Goal: Task Accomplishment & Management: Manage account settings

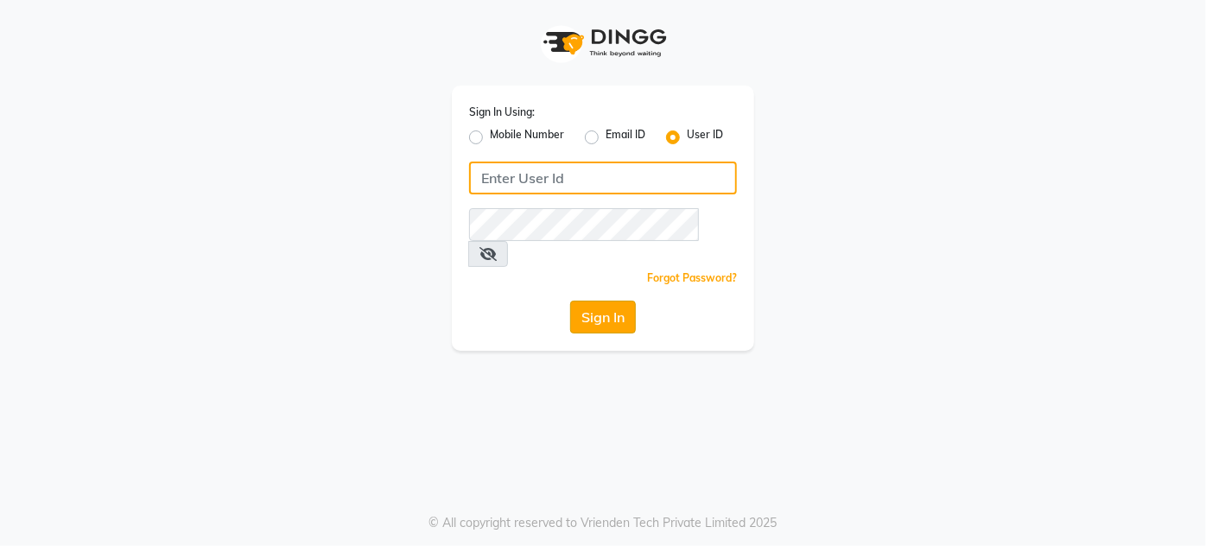
type input "enlive"
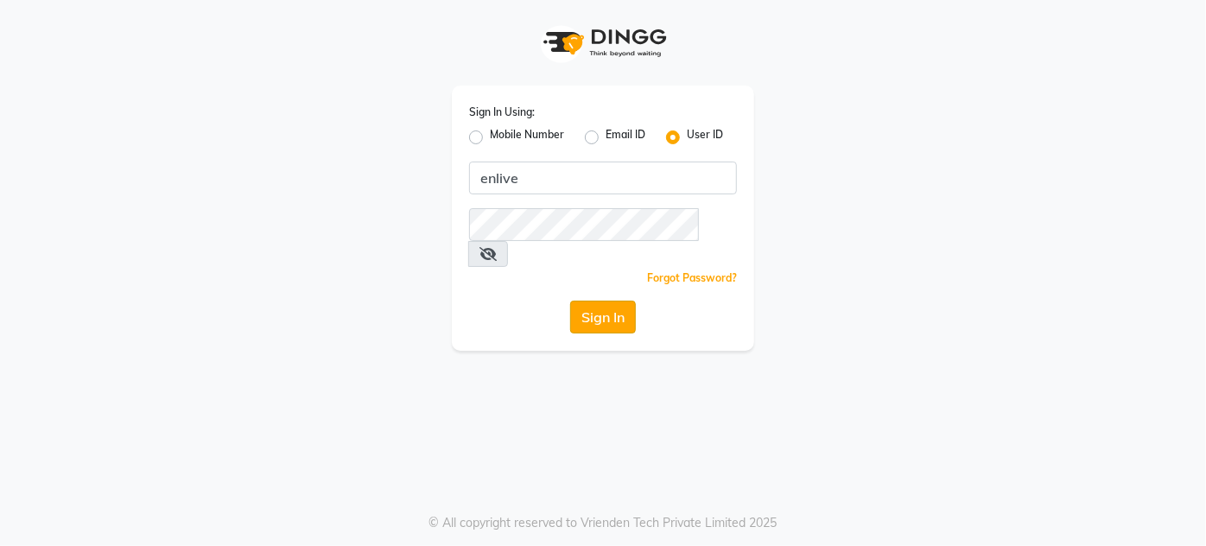
click at [592, 301] on button "Sign In" at bounding box center [603, 317] width 66 height 33
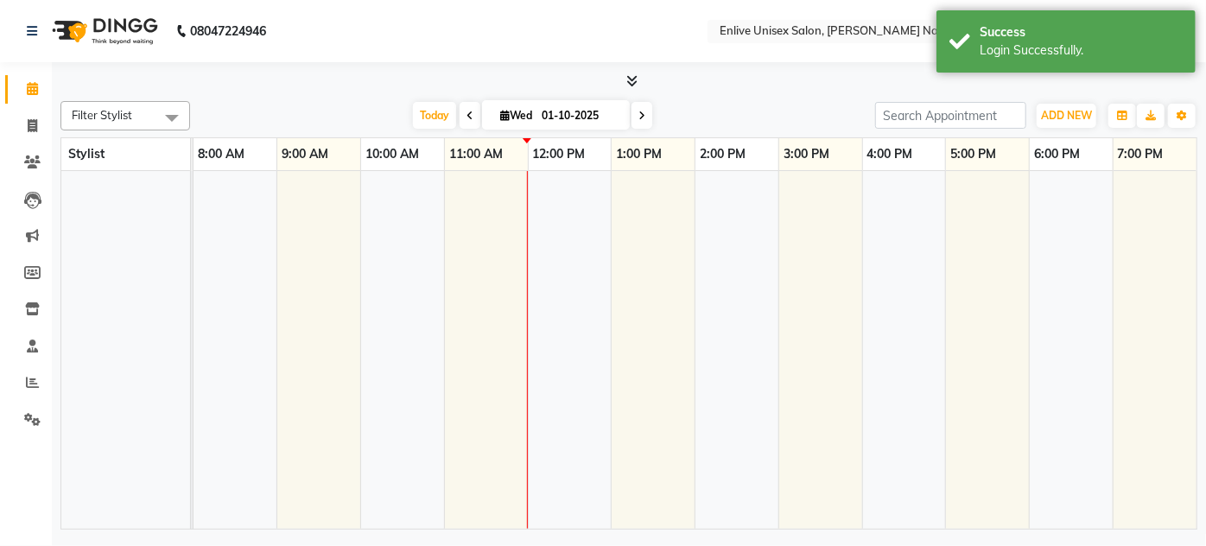
select select "en"
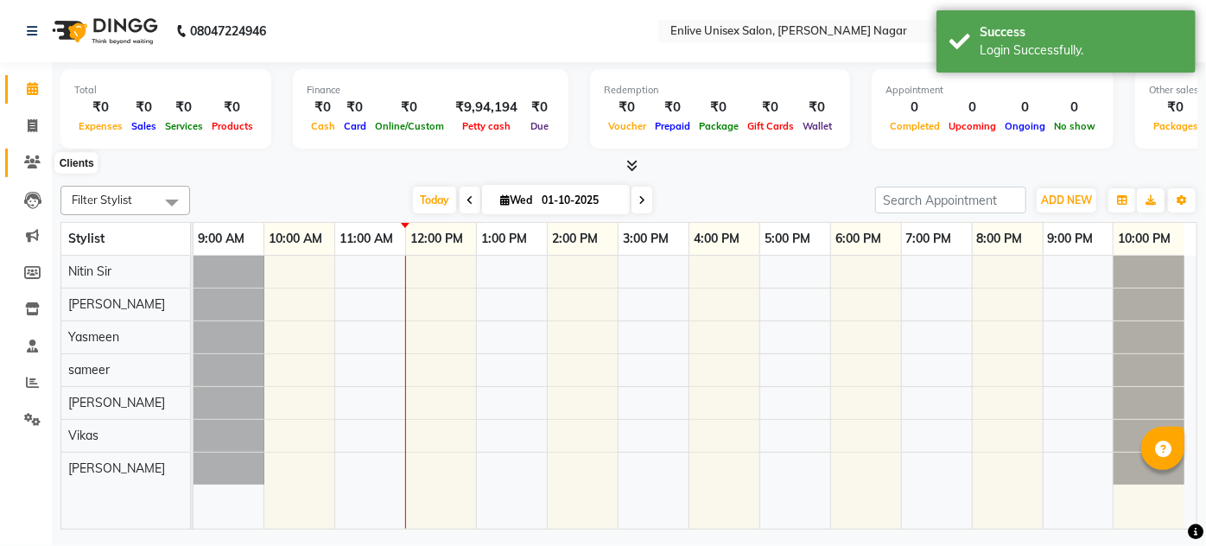
click at [35, 157] on icon at bounding box center [32, 161] width 16 height 13
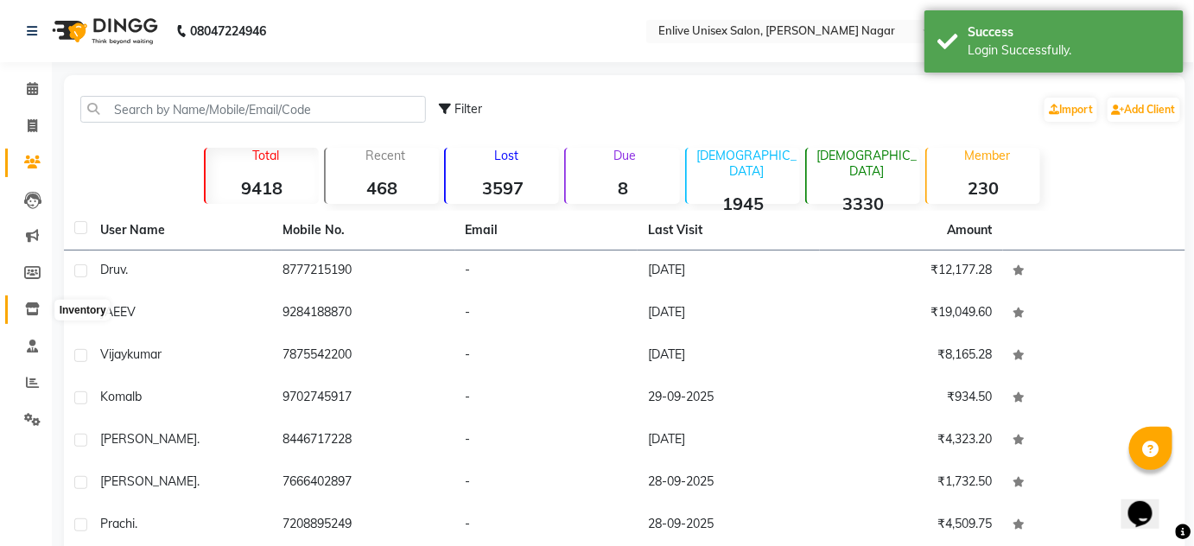
click at [32, 309] on icon at bounding box center [32, 308] width 15 height 13
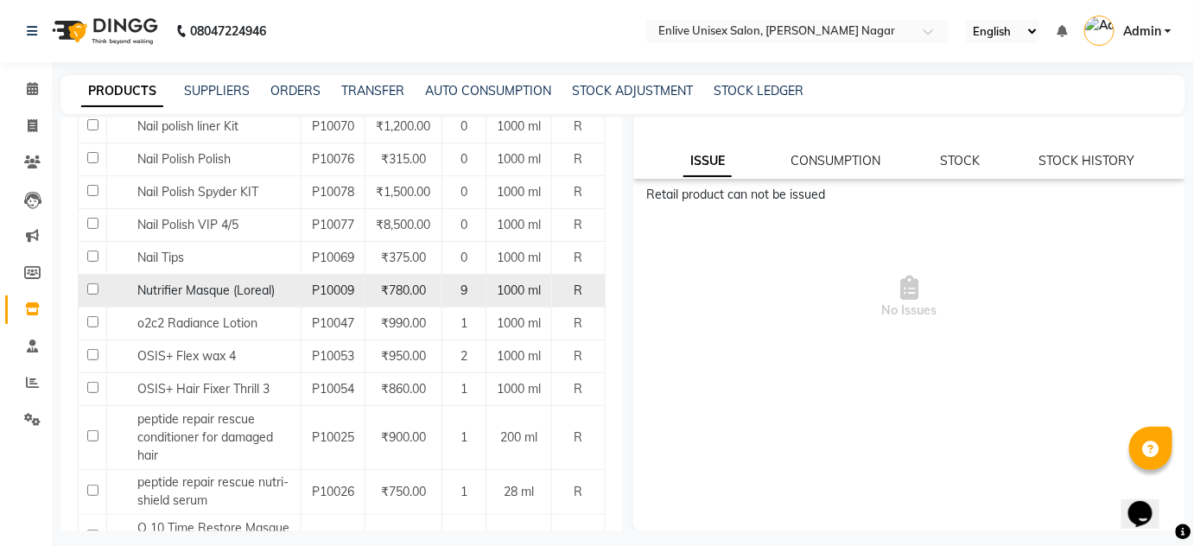
scroll to position [1653, 0]
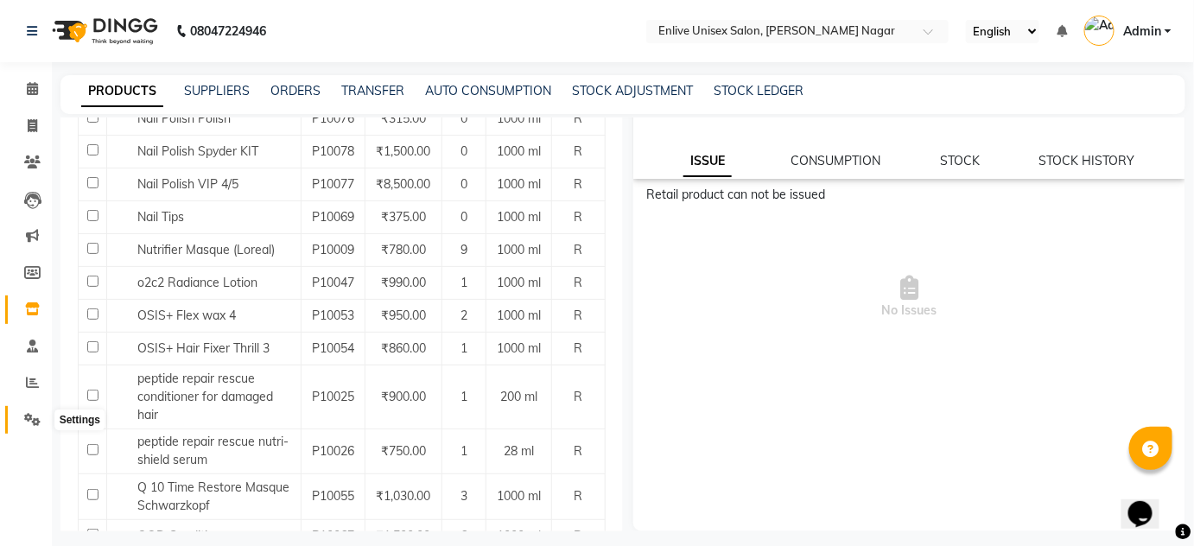
drag, startPoint x: 40, startPoint y: 420, endPoint x: 57, endPoint y: 416, distance: 17.6
click at [40, 420] on icon at bounding box center [32, 419] width 16 height 13
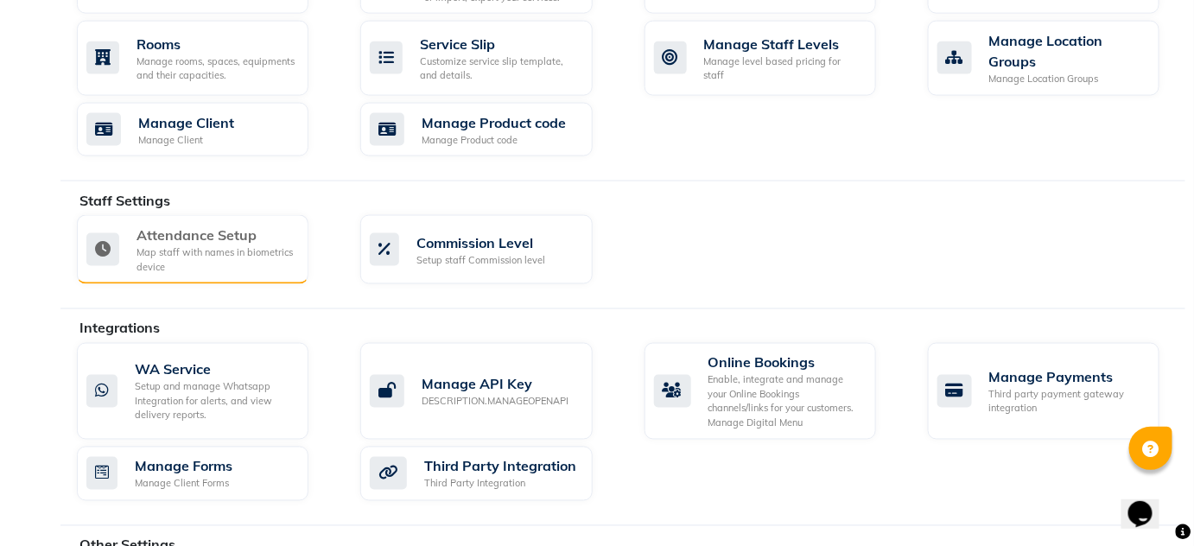
scroll to position [785, 0]
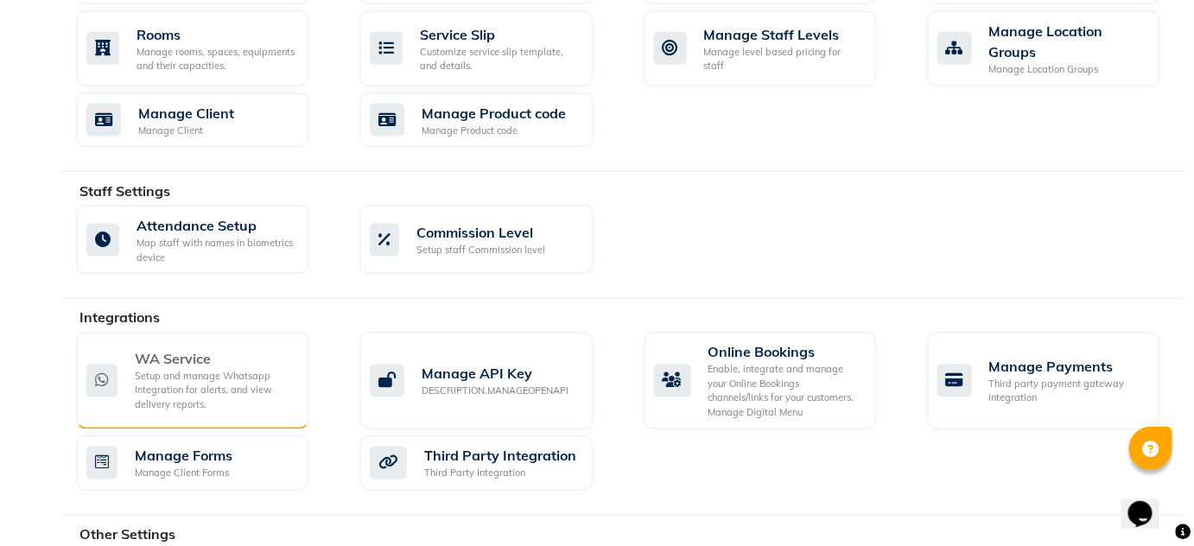
click at [212, 387] on div "Setup and manage Whatsapp Integration for alerts, and view delivery reports." at bounding box center [215, 391] width 160 height 43
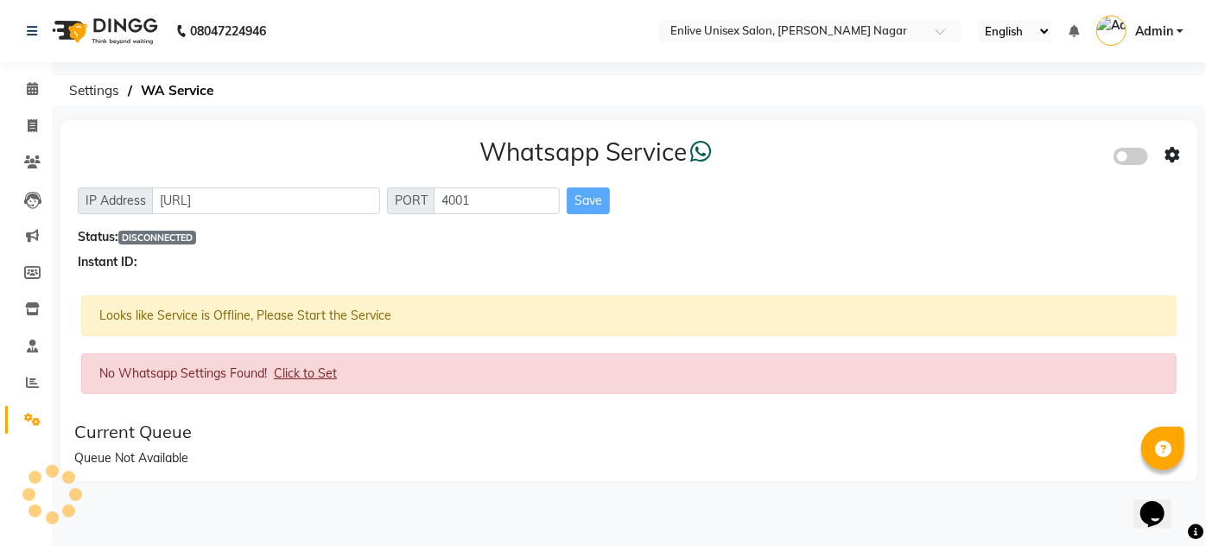
click at [300, 371] on span "Click to Set" at bounding box center [305, 373] width 63 height 16
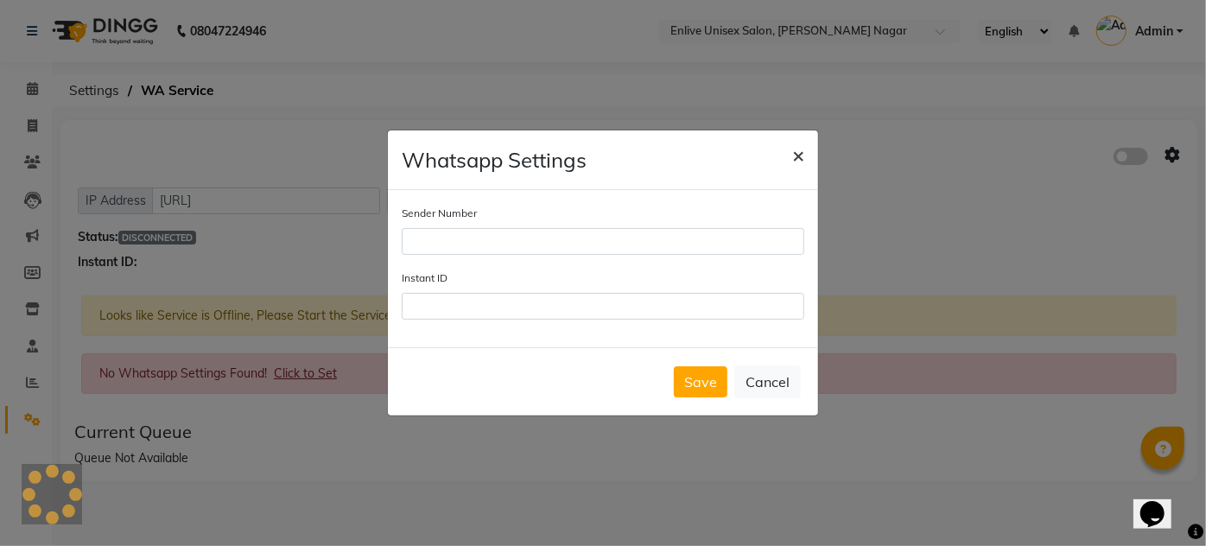
click at [808, 160] on button "×" at bounding box center [798, 154] width 40 height 48
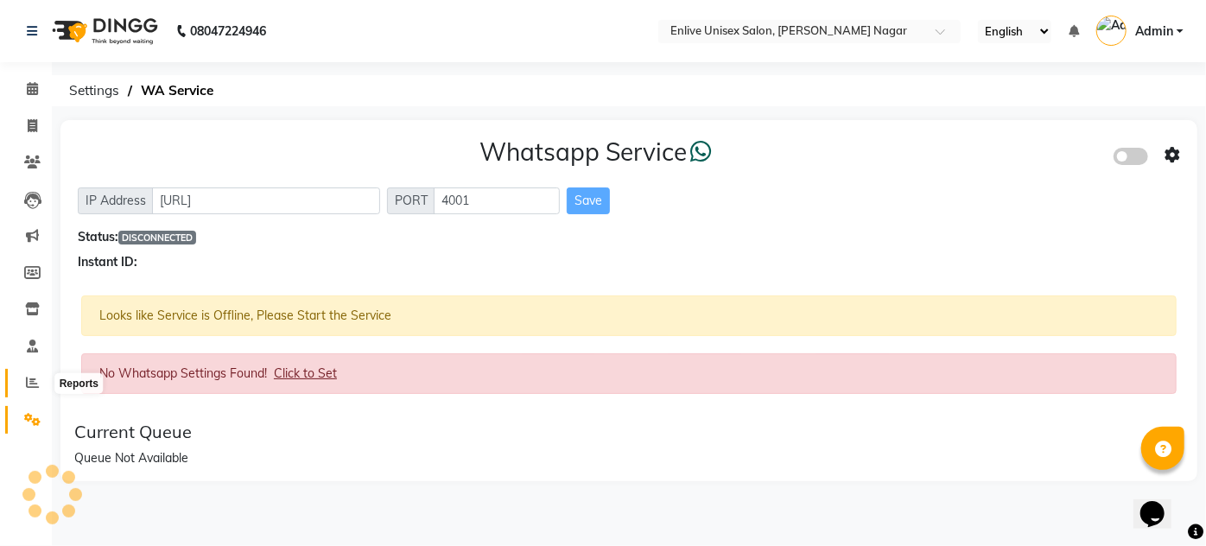
click at [26, 388] on icon at bounding box center [32, 382] width 13 height 13
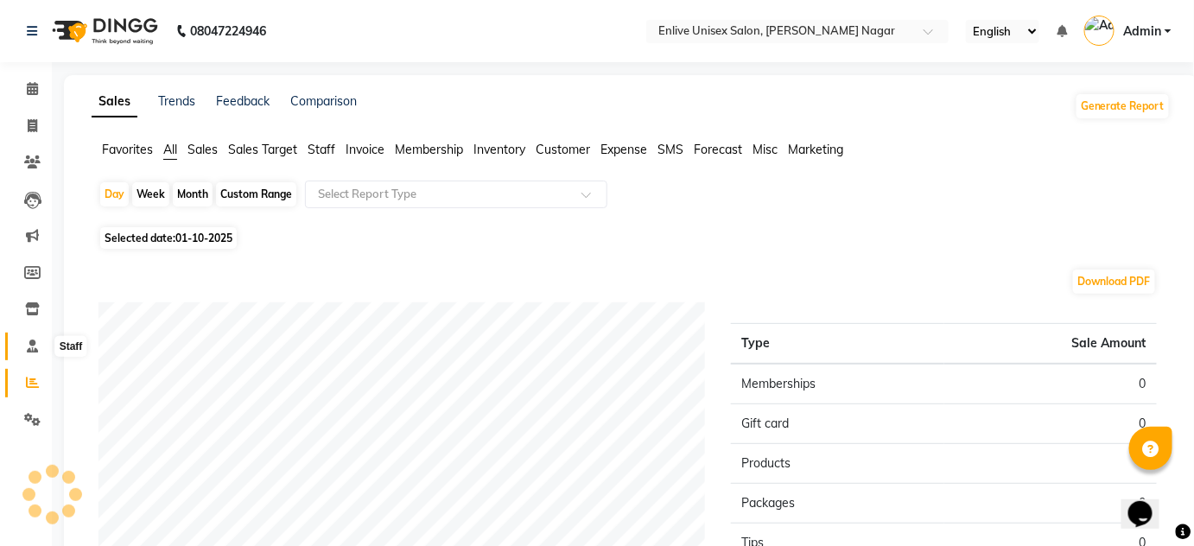
click at [34, 348] on icon at bounding box center [32, 345] width 11 height 13
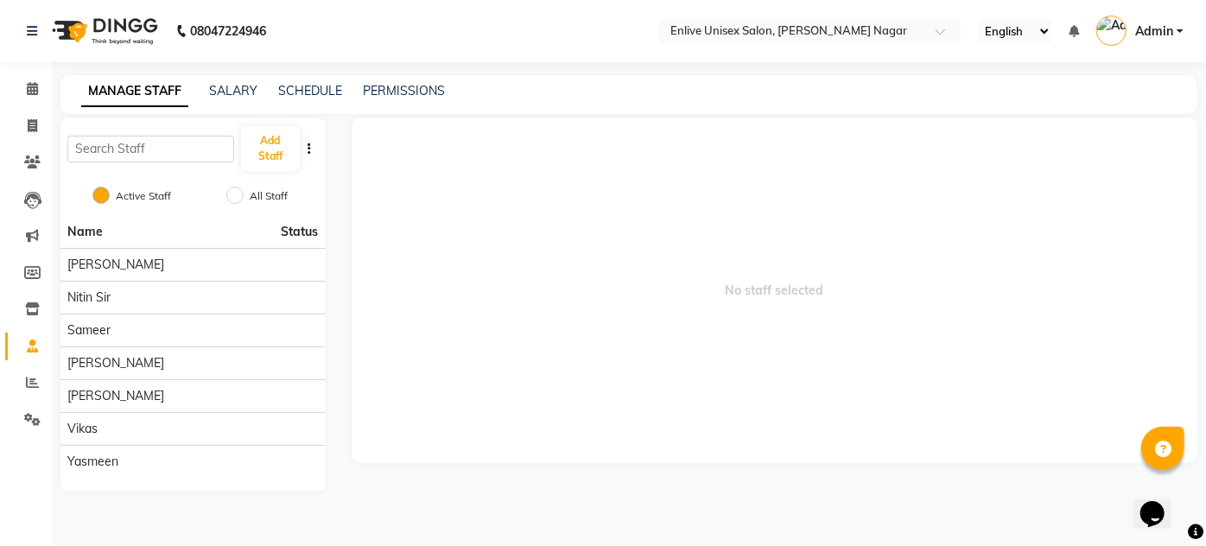
click at [34, 348] on icon at bounding box center [32, 345] width 11 height 13
click at [34, 307] on icon at bounding box center [32, 308] width 15 height 13
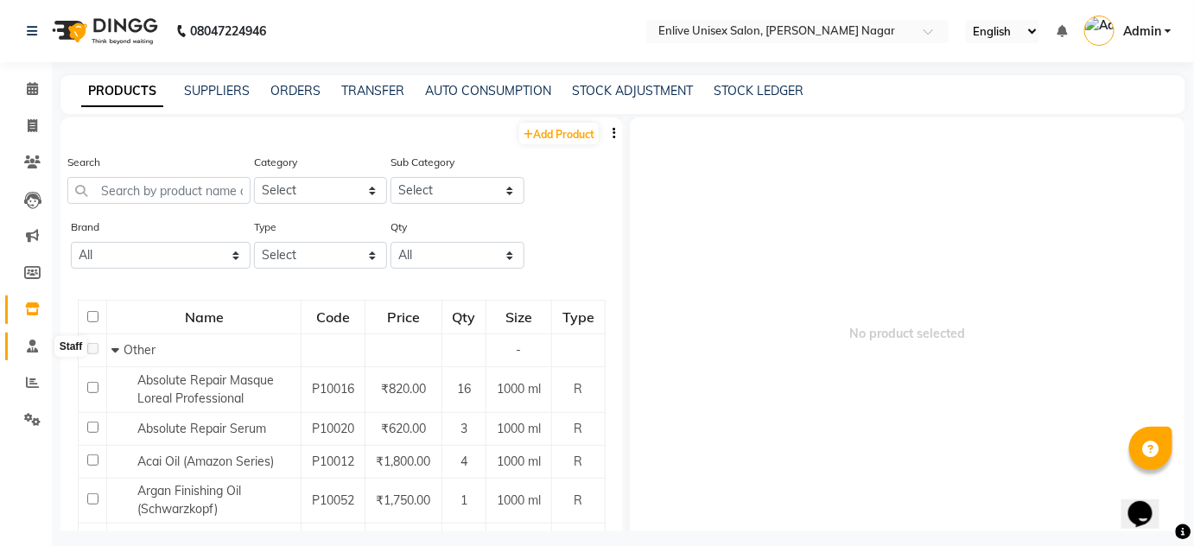
click at [24, 346] on span at bounding box center [32, 347] width 30 height 20
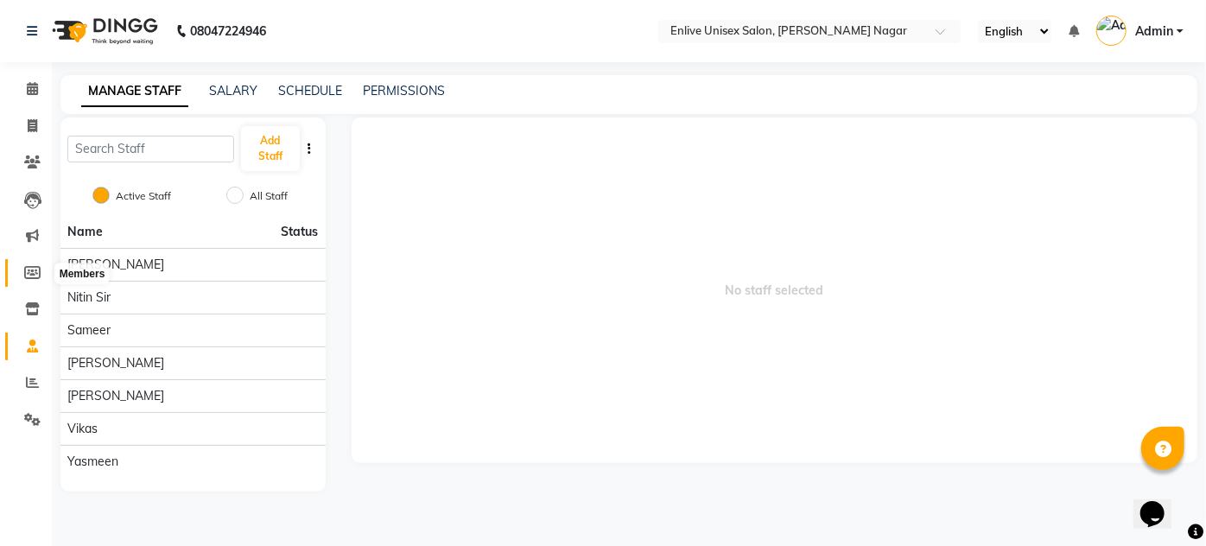
click at [25, 266] on icon at bounding box center [32, 272] width 16 height 13
select select
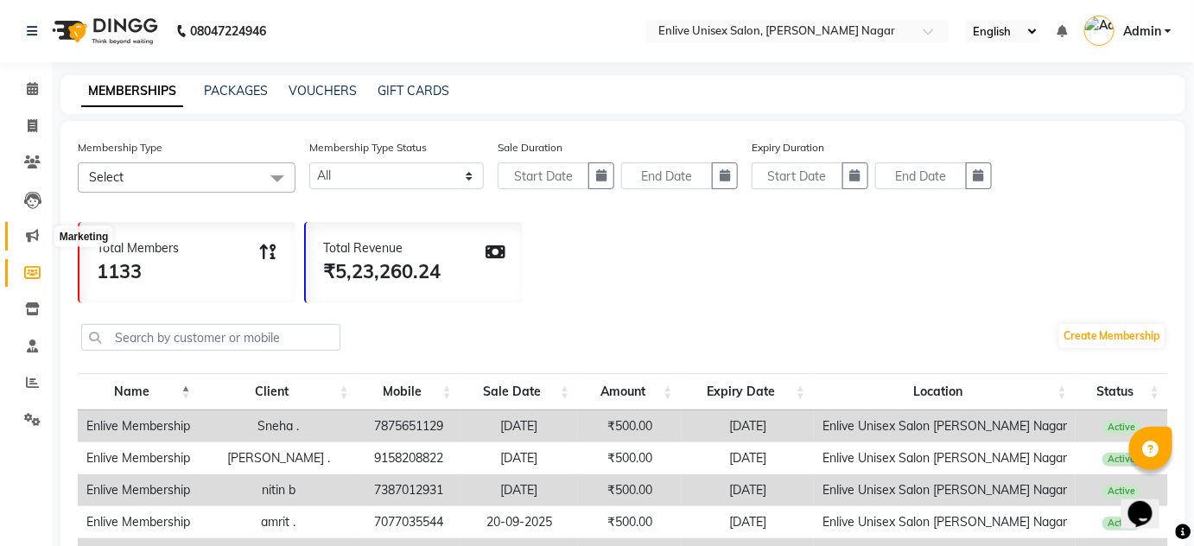
click at [32, 238] on icon at bounding box center [32, 235] width 13 height 13
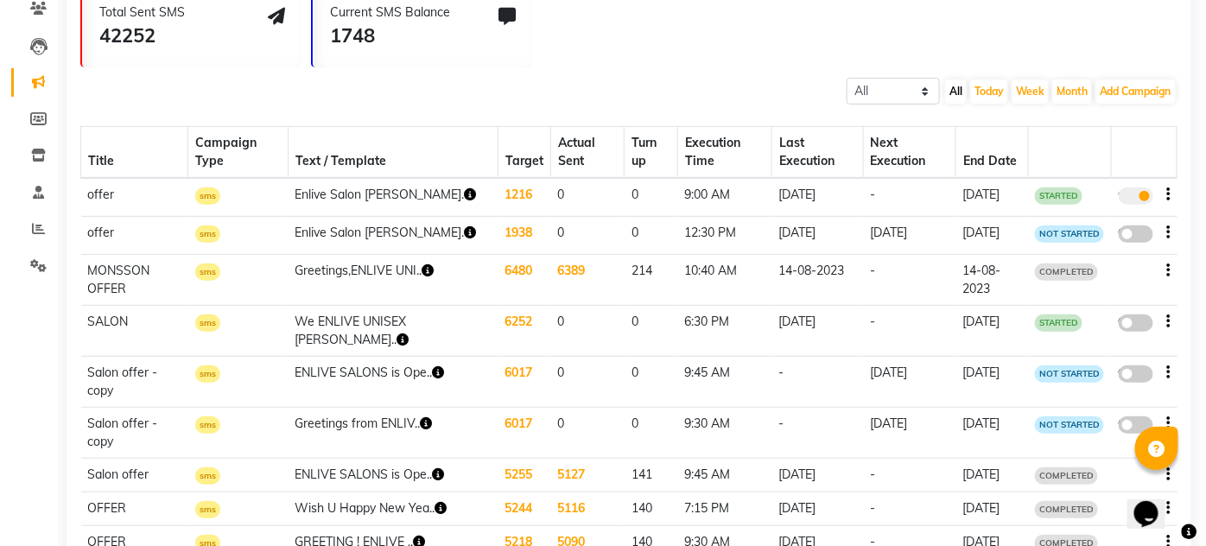
scroll to position [156, 0]
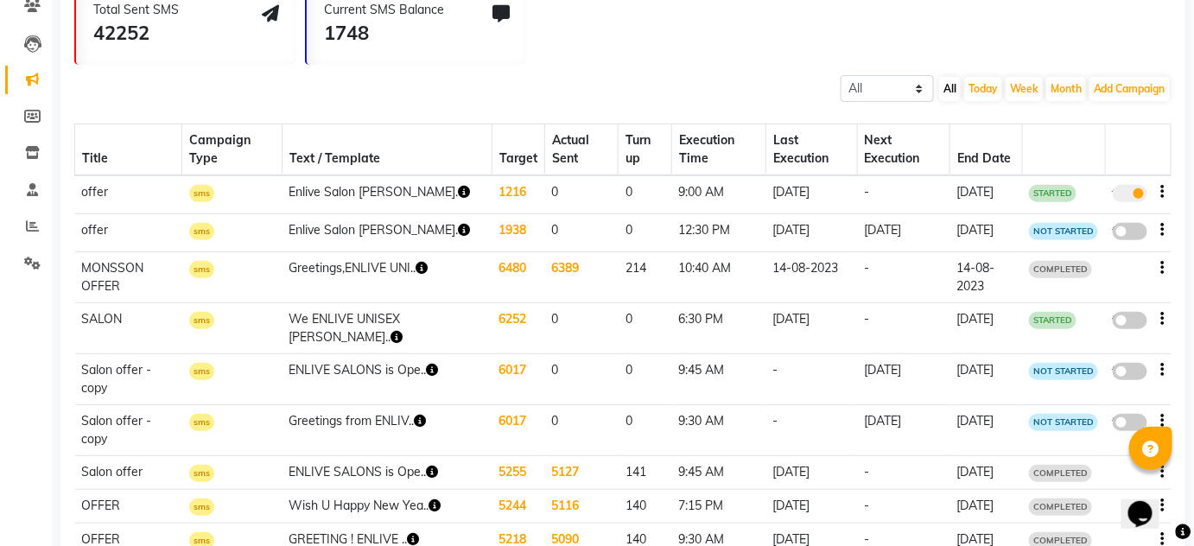
click at [1164, 191] on td "true" at bounding box center [1138, 194] width 66 height 38
click at [1163, 192] on icon "button" at bounding box center [1162, 192] width 3 height 1
click at [1112, 180] on div "Edit" at bounding box center [1116, 181] width 54 height 22
select select "2"
select select "2996"
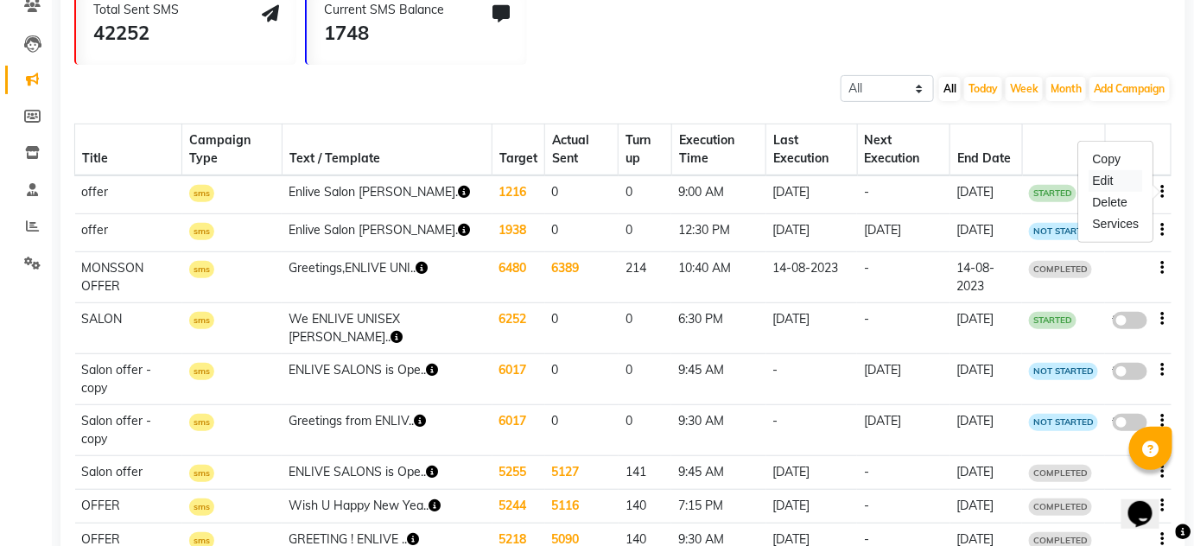
select select "2"
select select "540"
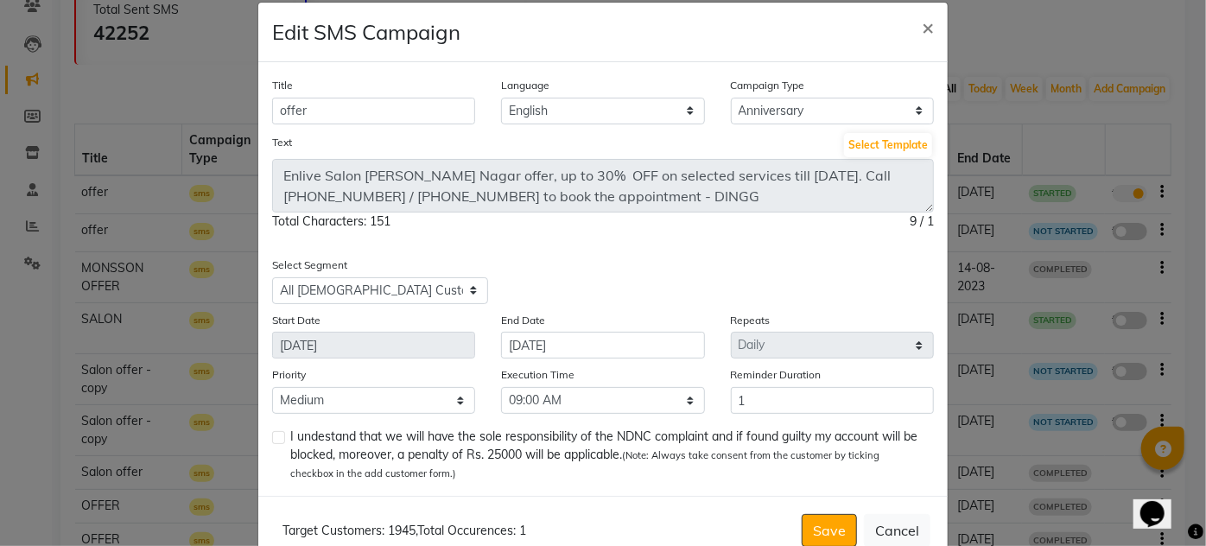
scroll to position [0, 0]
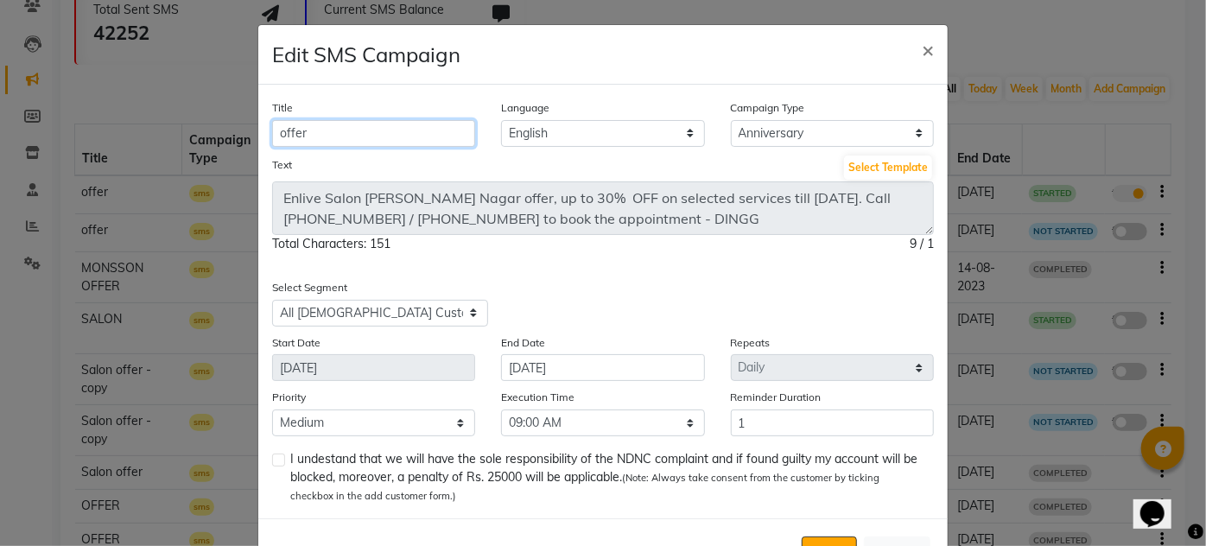
click at [310, 128] on input "offer" at bounding box center [373, 133] width 203 height 27
click at [340, 133] on input "offer" at bounding box center [373, 133] width 203 height 27
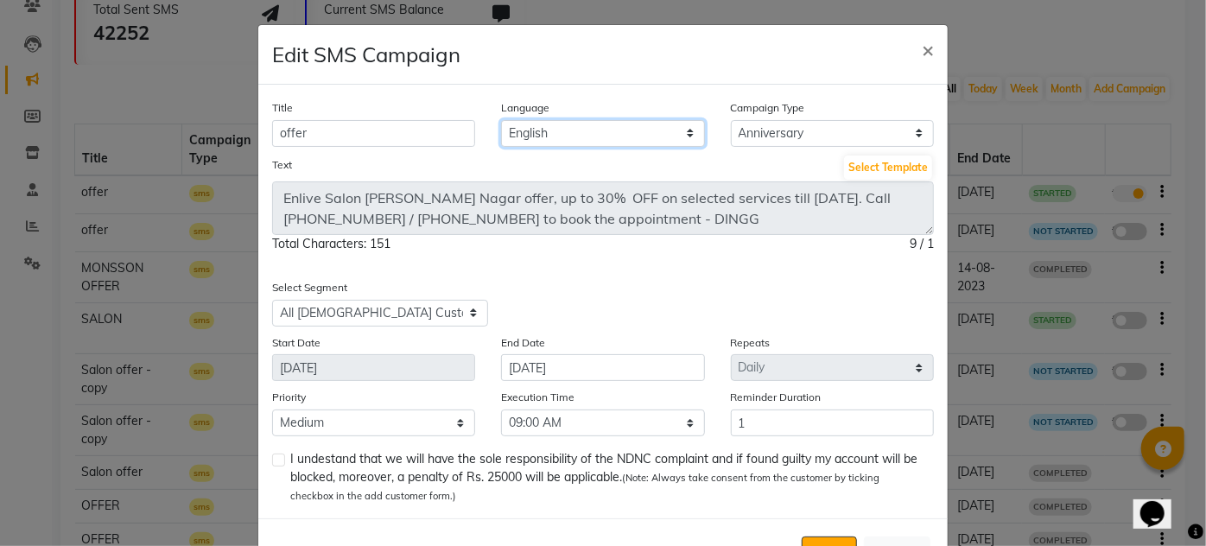
click at [555, 142] on select "English" at bounding box center [602, 133] width 203 height 27
click at [501, 120] on select "English" at bounding box center [602, 133] width 203 height 27
click at [927, 55] on span "×" at bounding box center [928, 49] width 12 height 26
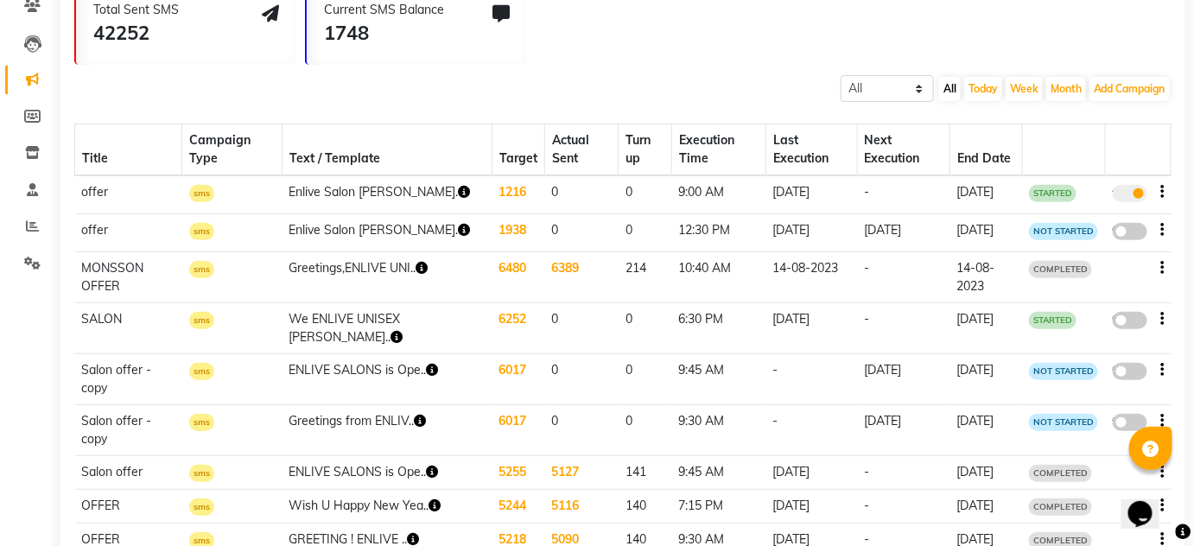
click at [1144, 200] on label "true" at bounding box center [1129, 193] width 35 height 17
click at [1131, 196] on input "true" at bounding box center [1131, 196] width 0 height 0
click at [1157, 188] on div "false" at bounding box center [1138, 194] width 52 height 23
click at [1165, 196] on td "false" at bounding box center [1138, 194] width 66 height 38
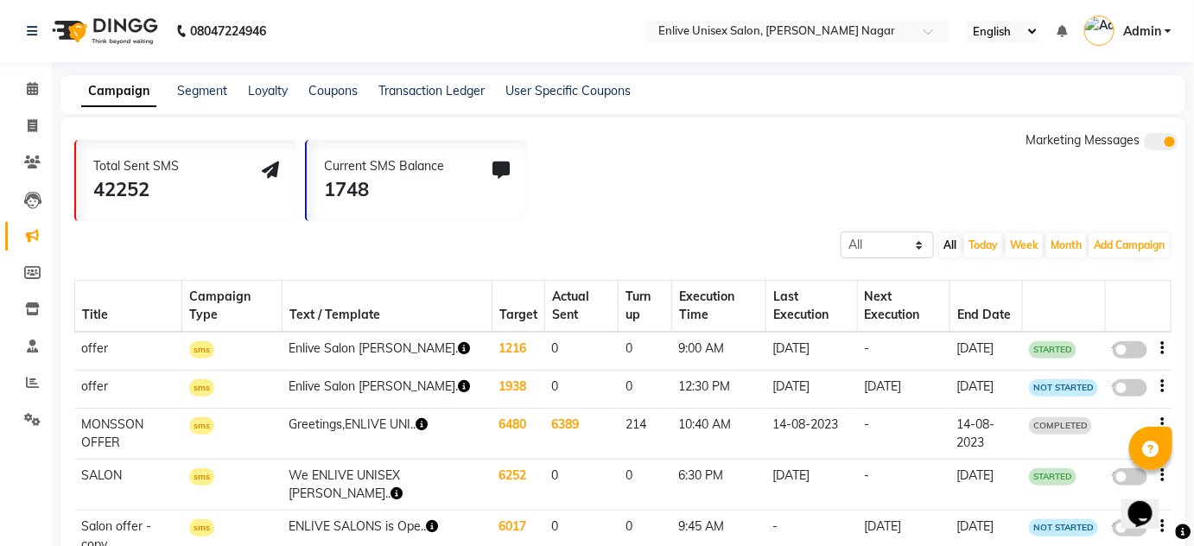
click at [1164, 397] on td "false" at bounding box center [1138, 389] width 66 height 38
click at [1164, 399] on td "false" at bounding box center [1138, 389] width 66 height 38
click at [1163, 387] on icon "button" at bounding box center [1162, 386] width 3 height 1
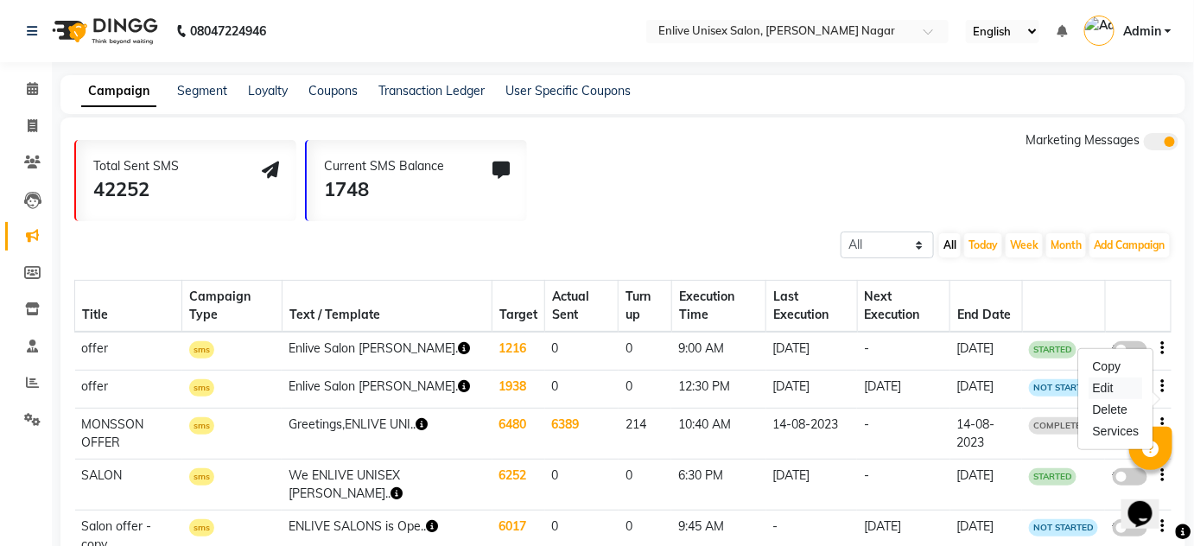
click at [1100, 381] on div "Edit" at bounding box center [1116, 388] width 54 height 22
select select "2"
select select "2997"
select select "2"
select select "1"
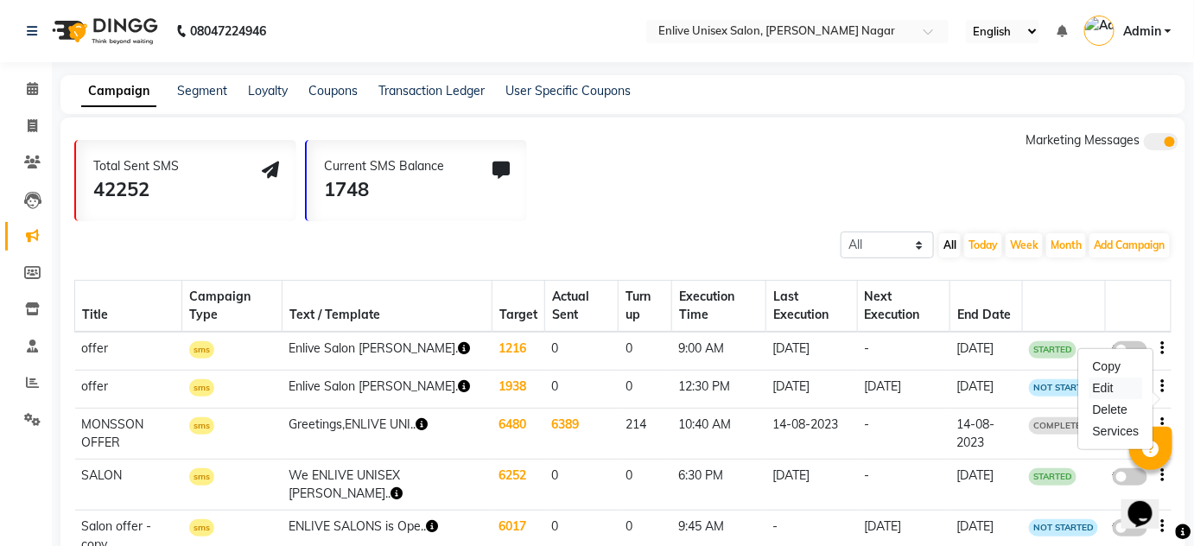
select select "750"
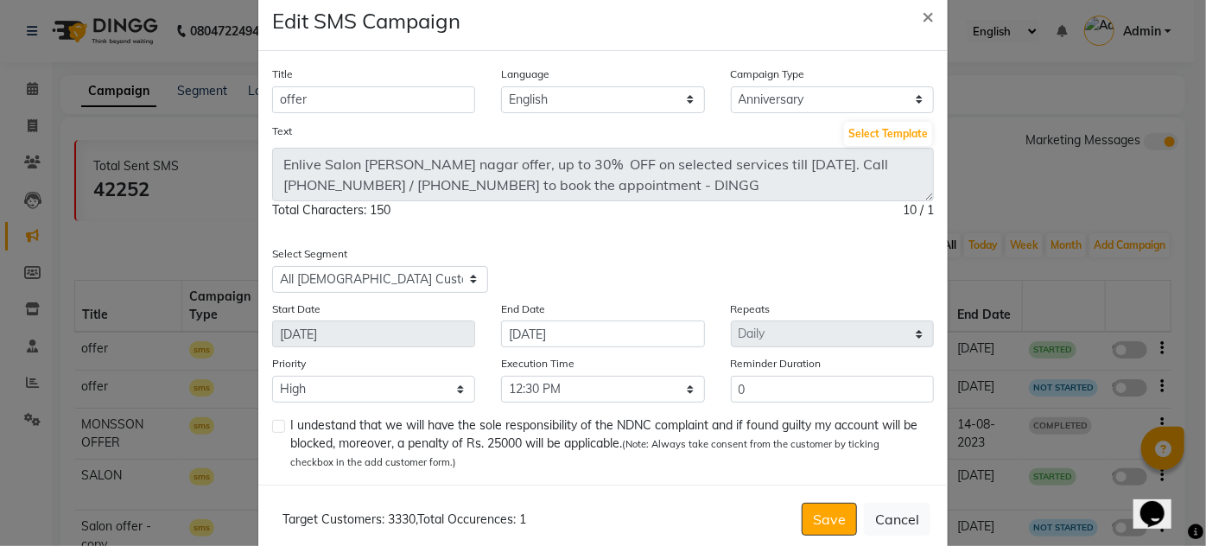
scroll to position [64, 0]
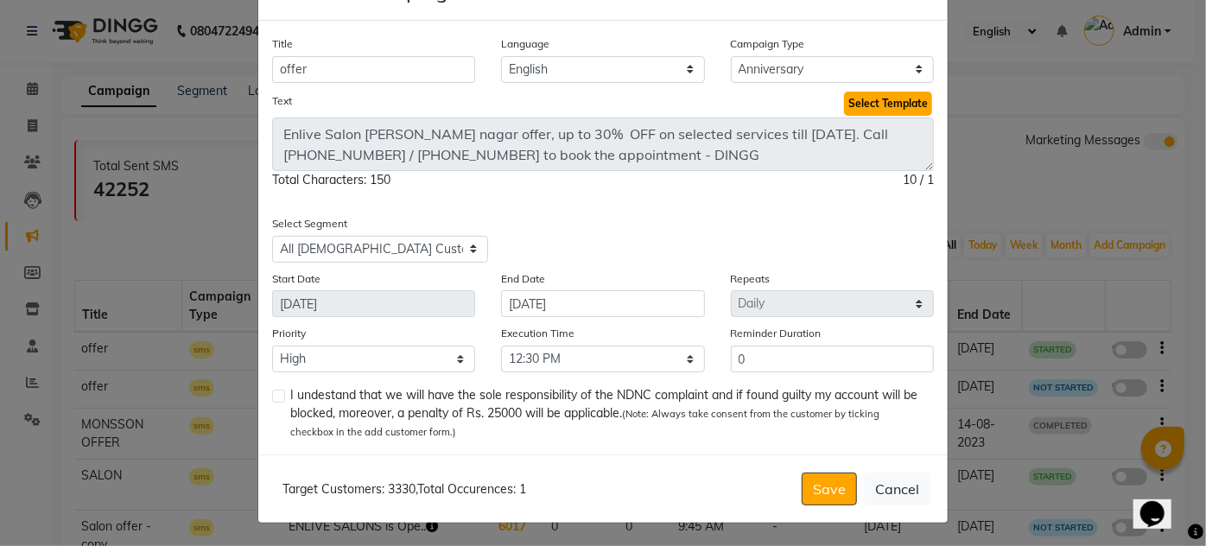
click at [897, 108] on button "Select Template" at bounding box center [888, 104] width 88 height 24
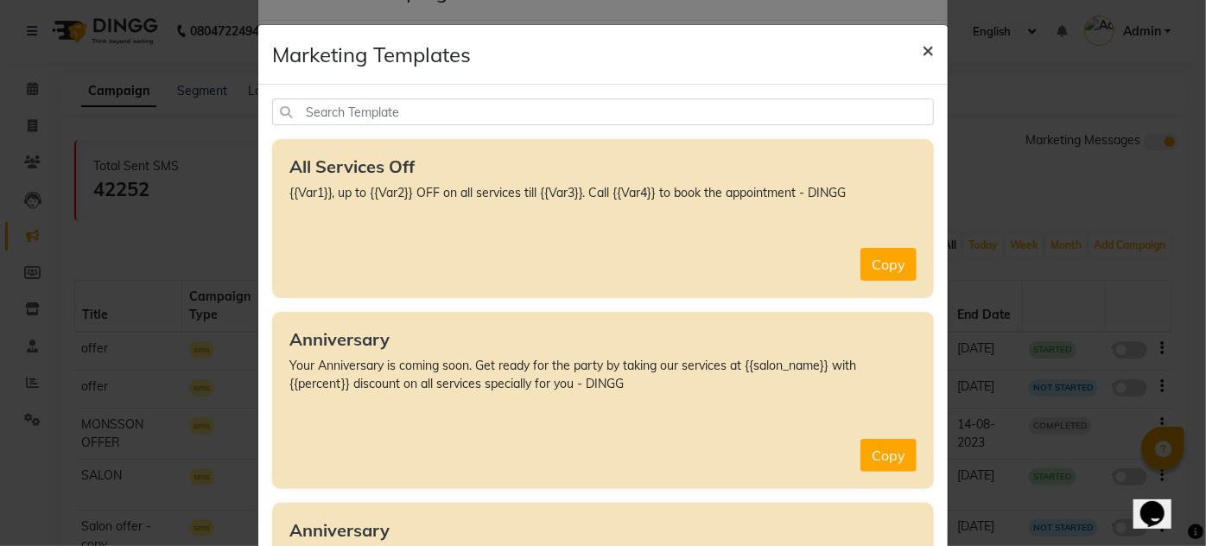
click at [928, 54] on button "×" at bounding box center [928, 49] width 40 height 48
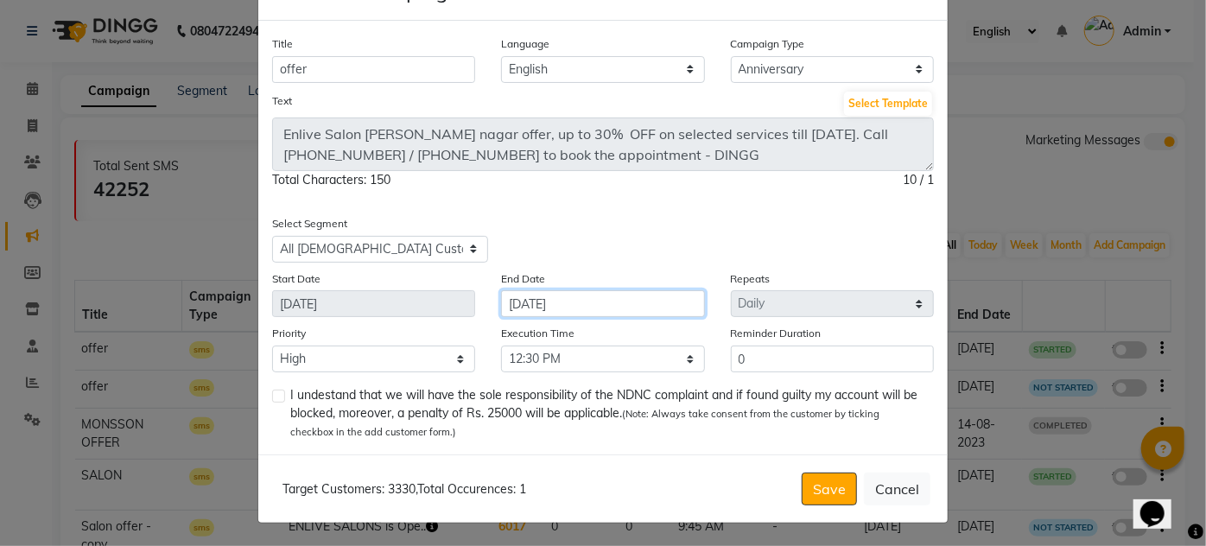
click at [535, 299] on input "[DATE]" at bounding box center [602, 303] width 203 height 27
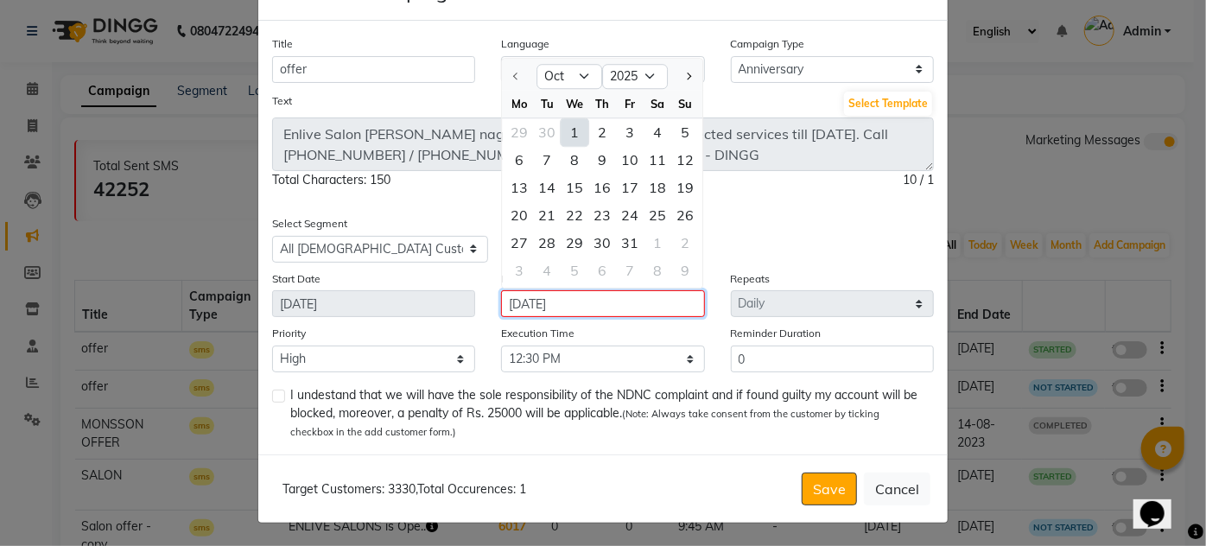
click at [535, 301] on input "[DATE]" at bounding box center [602, 303] width 203 height 27
click at [831, 211] on div "Title offer Language English Campaign Type Select Birthday Anniversary Promotio…" at bounding box center [602, 238] width 689 height 434
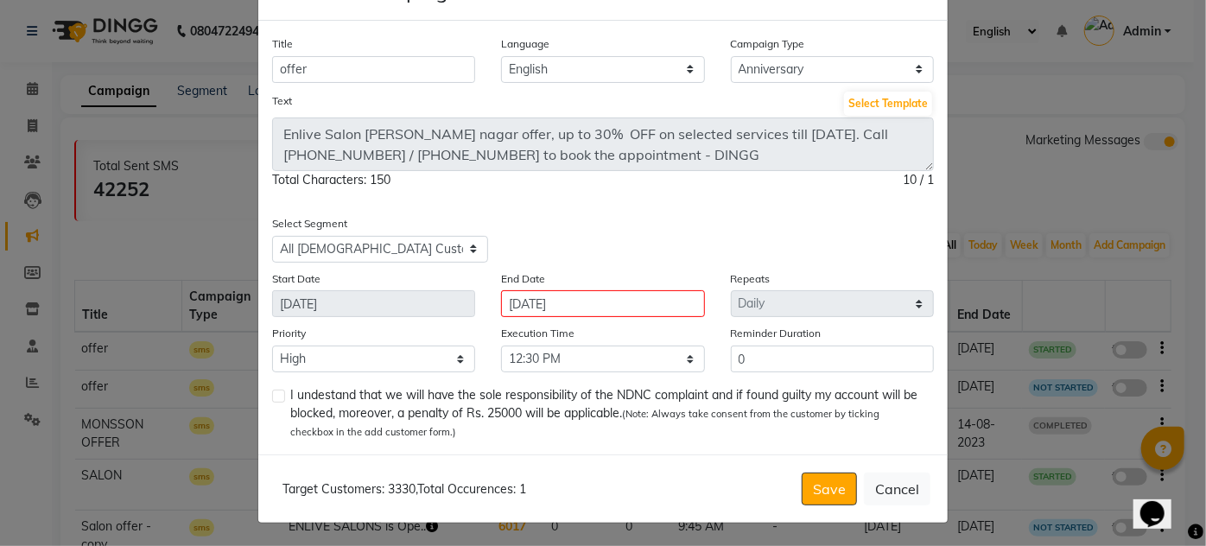
click at [360, 319] on div "Title offer Language English Campaign Type Select Birthday Anniversary Promotio…" at bounding box center [602, 238] width 689 height 434
click at [598, 301] on input "[DATE]" at bounding box center [602, 303] width 203 height 27
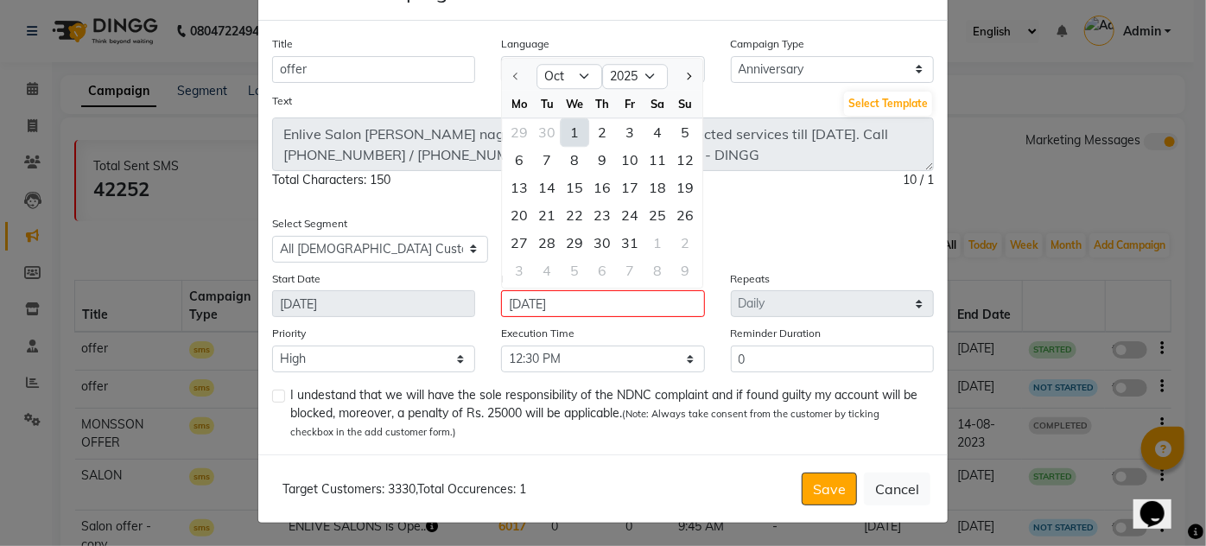
click at [800, 204] on div "Title offer Language English Campaign Type Select Birthday Anniversary Promotio…" at bounding box center [602, 238] width 689 height 434
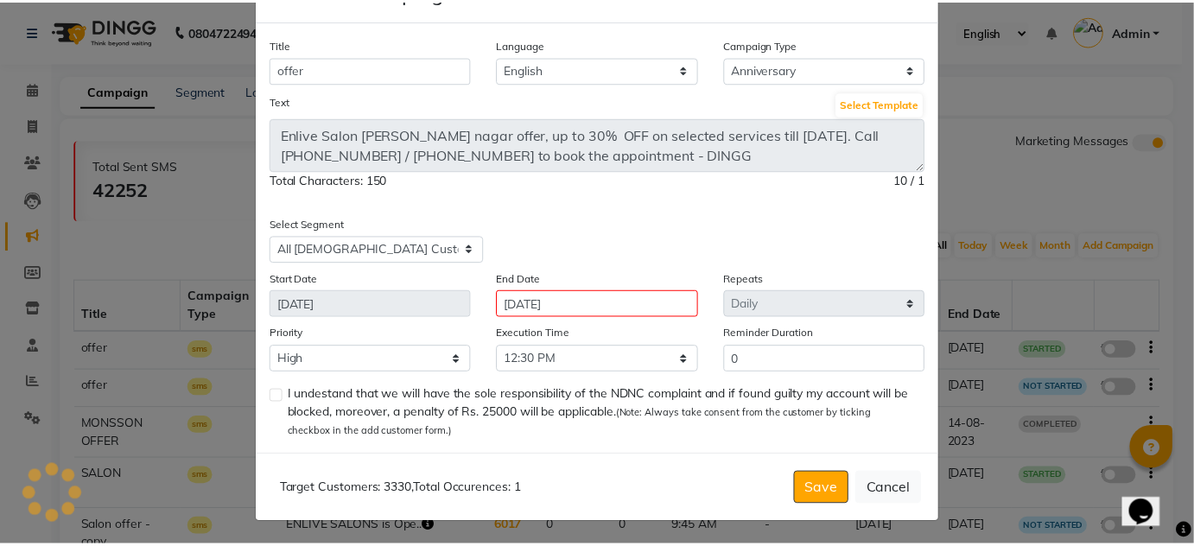
scroll to position [0, 0]
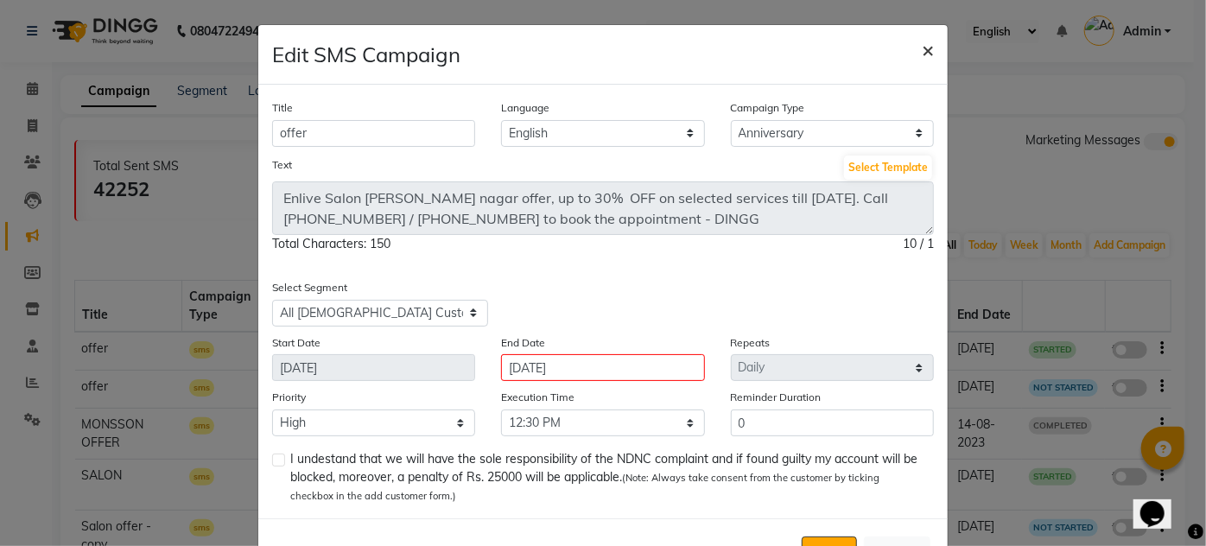
click at [928, 48] on button "×" at bounding box center [928, 49] width 40 height 48
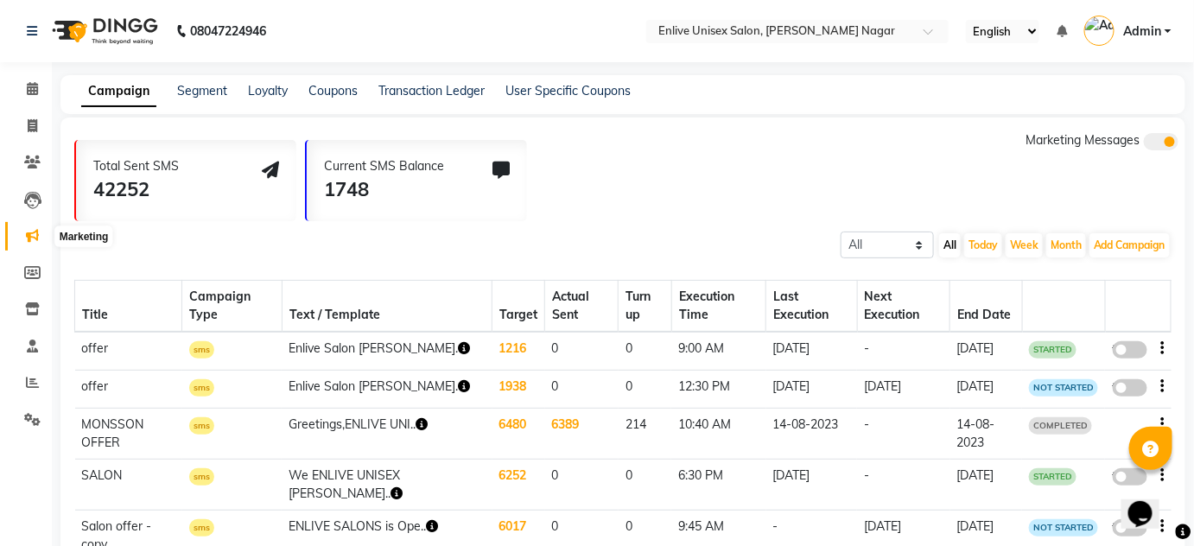
click at [33, 244] on span at bounding box center [32, 236] width 30 height 20
click at [35, 267] on icon at bounding box center [32, 272] width 16 height 13
select select
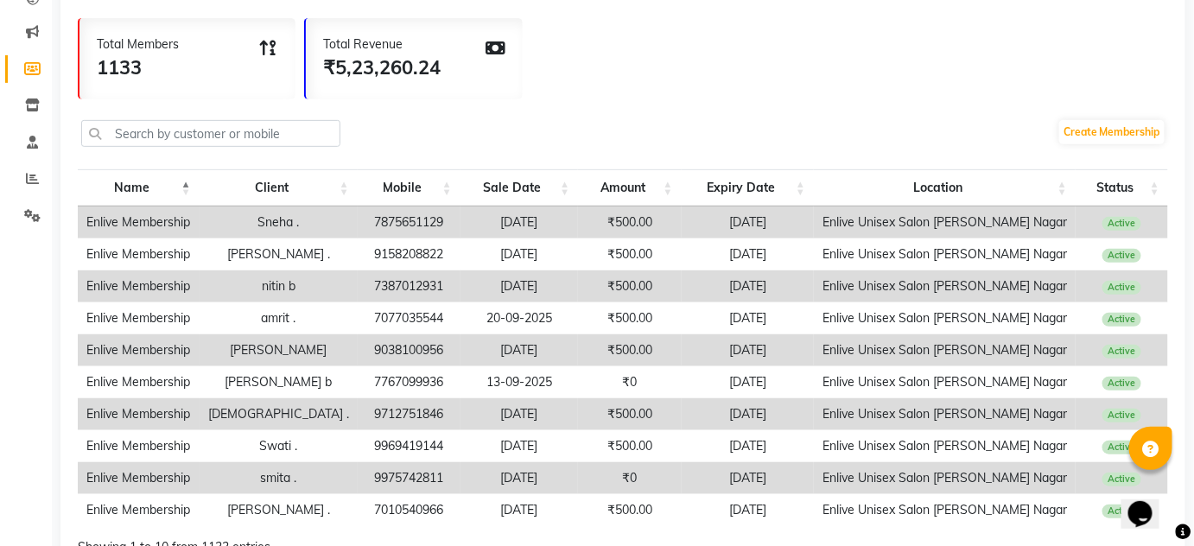
scroll to position [74, 0]
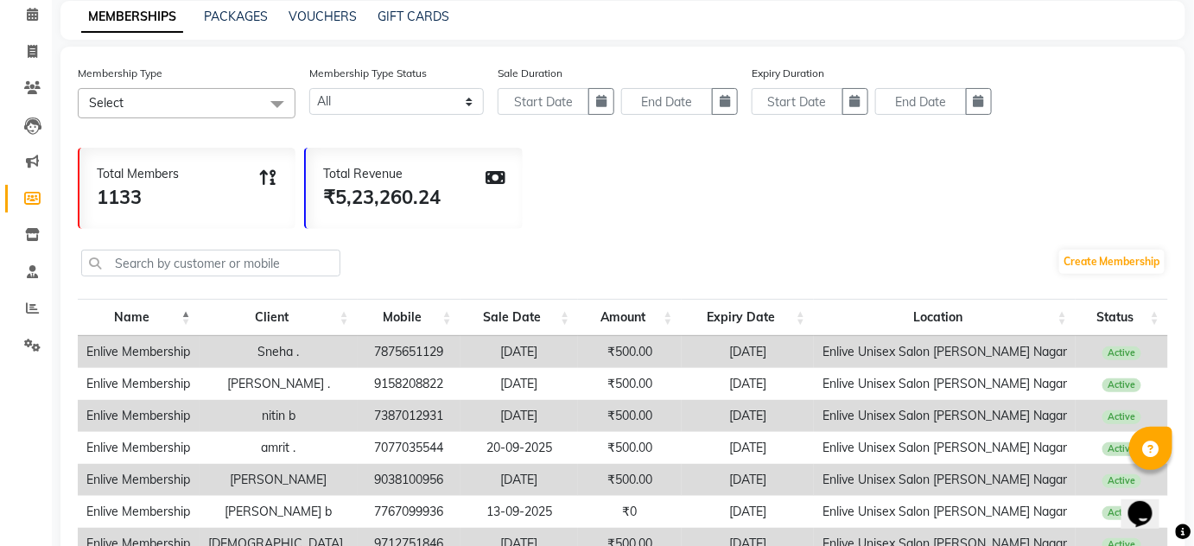
click at [389, 181] on div "Total Revenue" at bounding box center [381, 174] width 117 height 18
click at [226, 265] on input "text" at bounding box center [210, 263] width 259 height 27
click at [238, 275] on input "text" at bounding box center [210, 263] width 259 height 27
click at [41, 133] on span at bounding box center [32, 126] width 30 height 20
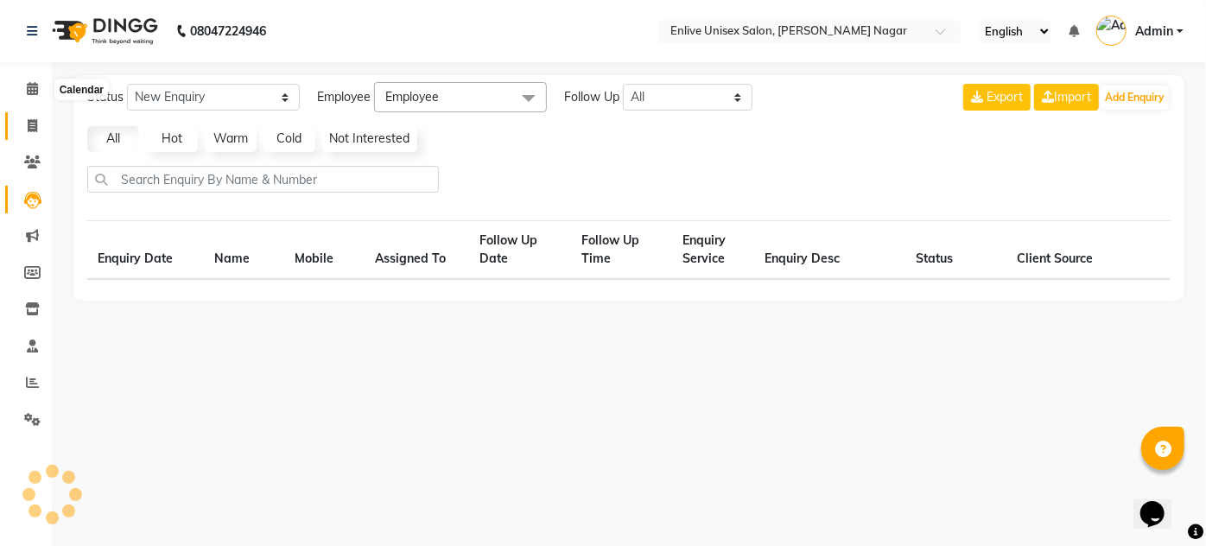
select select "10"
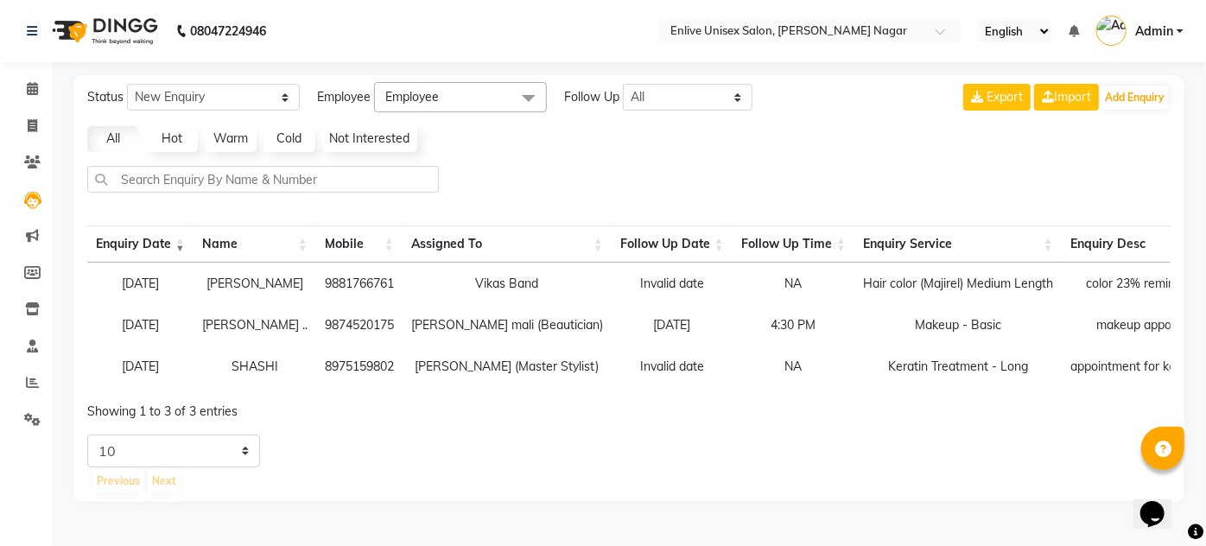
drag, startPoint x: 731, startPoint y: 432, endPoint x: 788, endPoint y: 441, distance: 57.8
click at [788, 441] on div "Status New Enquiry Open Enquiry Converted Enquiry All All New Open Converted Em…" at bounding box center [628, 288] width 1111 height 427
click at [1147, 93] on button "Add Enquiry" at bounding box center [1134, 98] width 68 height 24
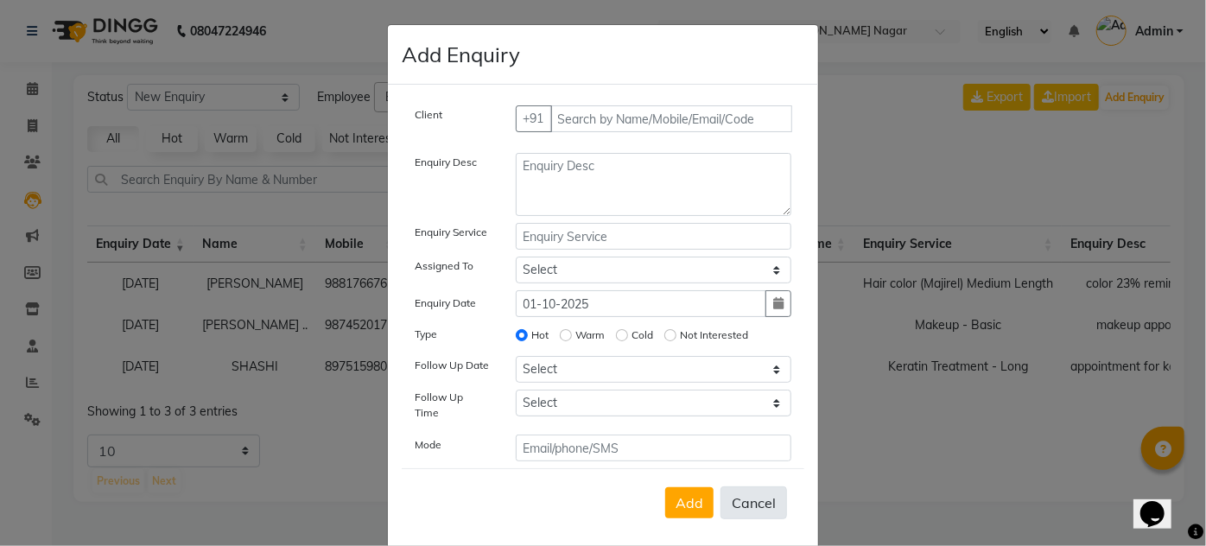
click at [737, 489] on button "Cancel" at bounding box center [753, 502] width 67 height 33
select select
radio input "false"
select select
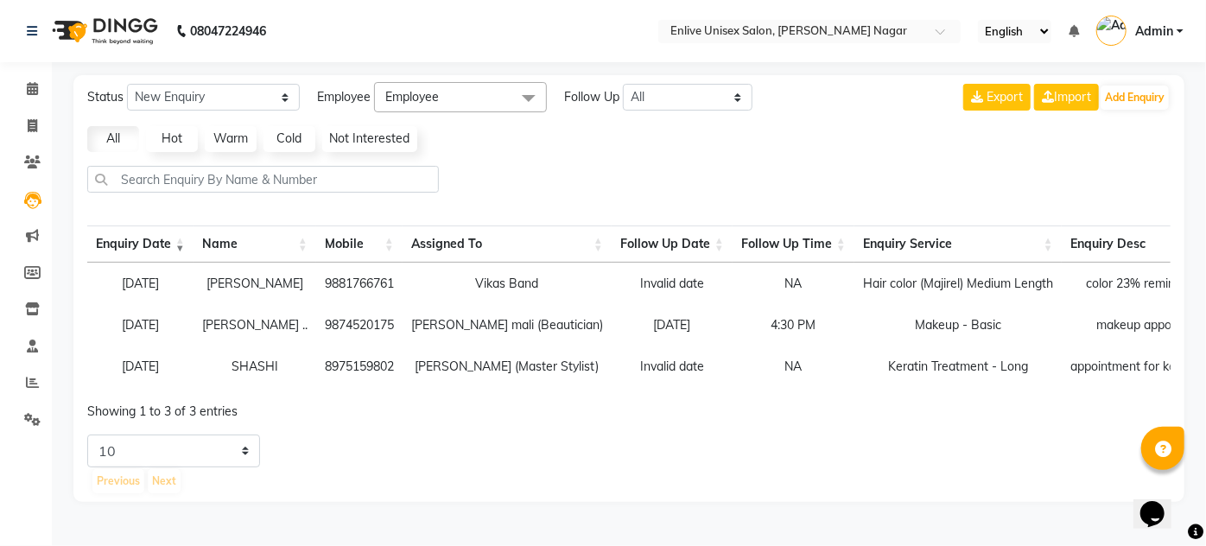
click at [217, 280] on td "[PERSON_NAME]" at bounding box center [254, 283] width 123 height 41
drag, startPoint x: 106, startPoint y: 278, endPoint x: 631, endPoint y: 281, distance: 525.1
click at [631, 281] on tr "[DATE] [PERSON_NAME] 9881766761 Vikas Band Invalid date NA Hair color (Majirel)…" at bounding box center [819, 283] width 1464 height 41
click at [854, 314] on td "Makeup - Basic" at bounding box center [957, 324] width 207 height 41
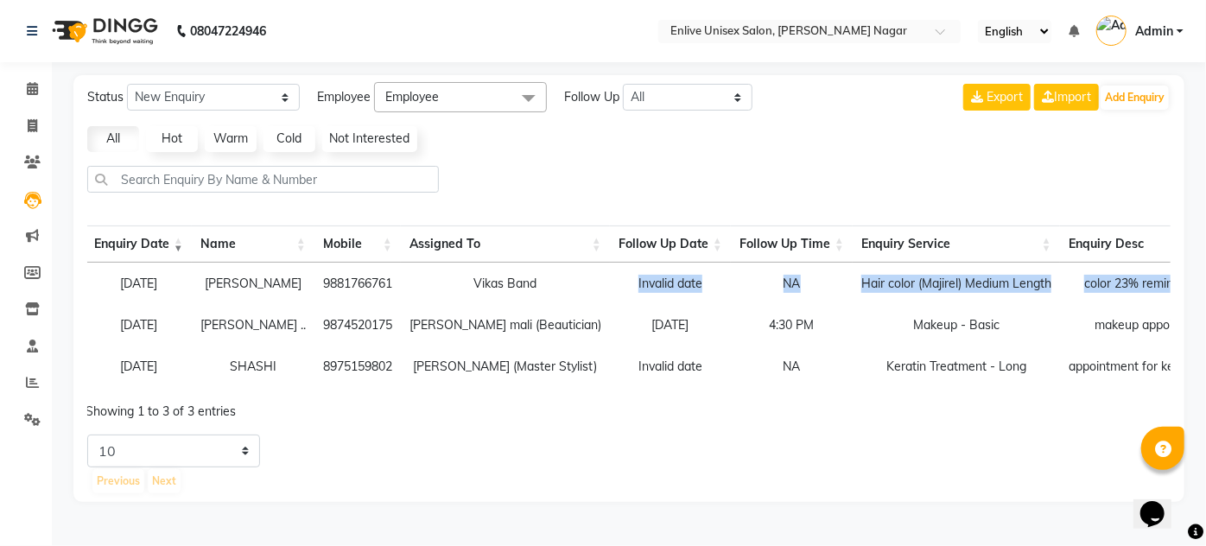
drag, startPoint x: 1164, startPoint y: 281, endPoint x: 601, endPoint y: 274, distance: 563.2
click at [600, 274] on tr "[DATE] [PERSON_NAME] 9881766761 Vikas Band Invalid date NA Hair color (Majirel)…" at bounding box center [818, 283] width 1464 height 41
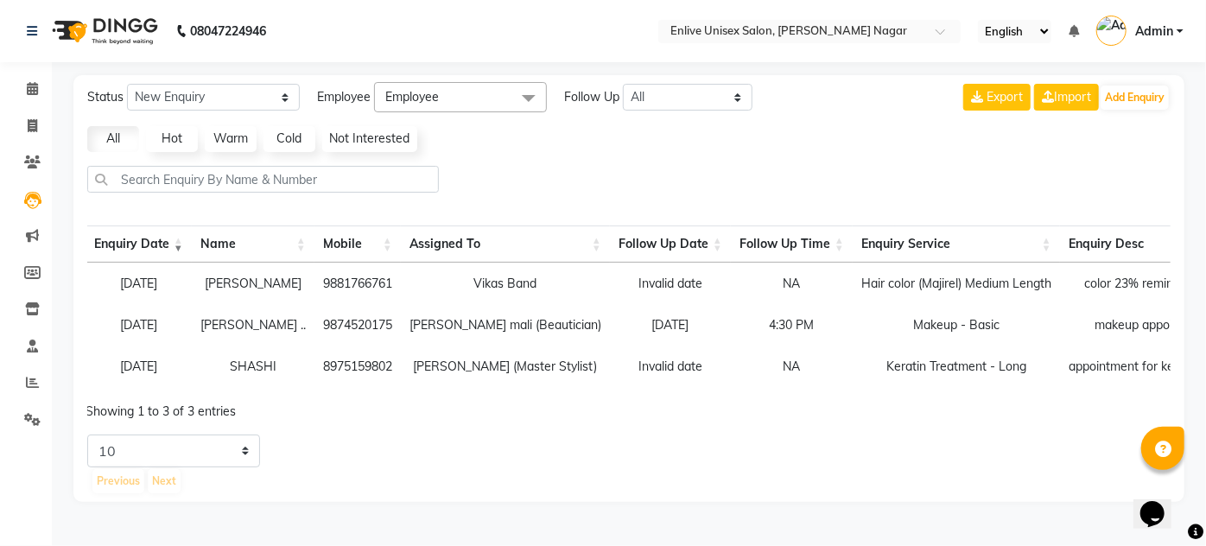
drag, startPoint x: 746, startPoint y: 419, endPoint x: 825, endPoint y: 430, distance: 79.4
click at [825, 421] on div "Enquiry Date Name Mobile Assigned To Follow Up Date Follow Up Time Enquiry Serv…" at bounding box center [628, 320] width 1083 height 200
drag, startPoint x: 751, startPoint y: 435, endPoint x: 936, endPoint y: 444, distance: 185.0
click at [936, 444] on div "Status New Enquiry Open Enquiry Converted Enquiry All All New Open Converted Em…" at bounding box center [628, 288] width 1111 height 427
click at [214, 455] on select "5 10 20 50" at bounding box center [173, 450] width 173 height 33
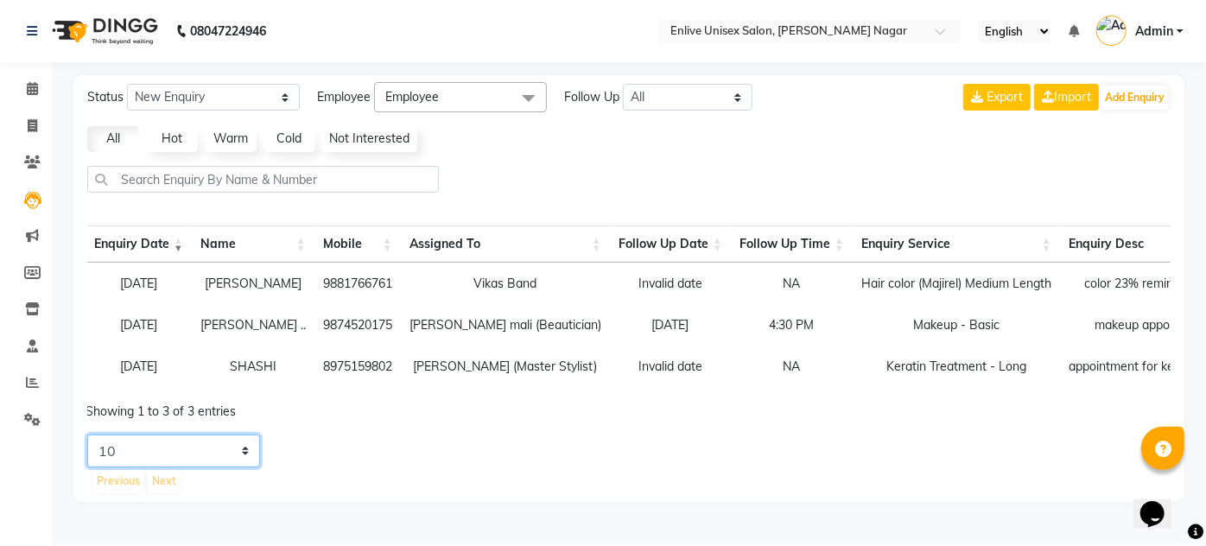
select select "50"
click at [87, 446] on select "5 10 20 50" at bounding box center [173, 450] width 173 height 33
click at [401, 493] on div "Previous Next" at bounding box center [631, 481] width 1080 height 28
click at [35, 88] on icon at bounding box center [32, 88] width 11 height 13
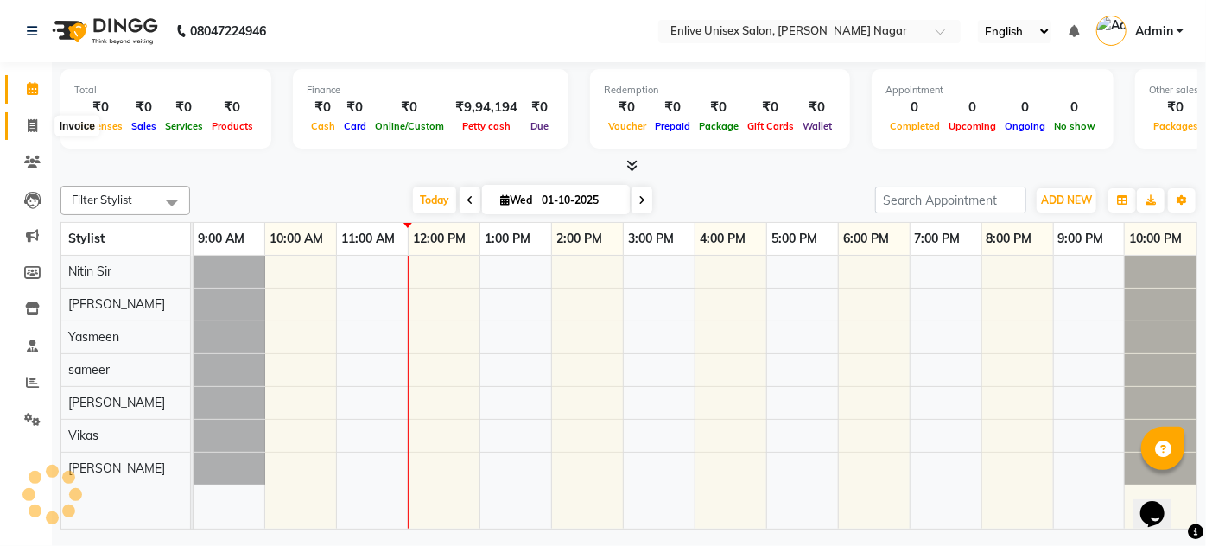
click at [30, 124] on icon at bounding box center [33, 125] width 10 height 13
select select "service"
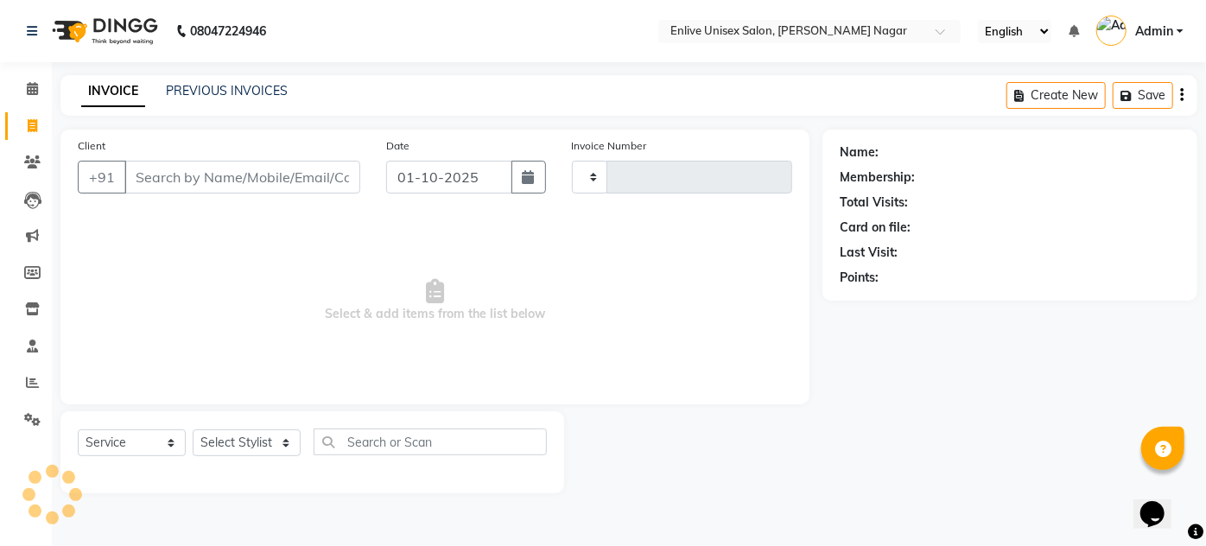
type input "0966"
select select "145"
